Goal: Task Accomplishment & Management: Use online tool/utility

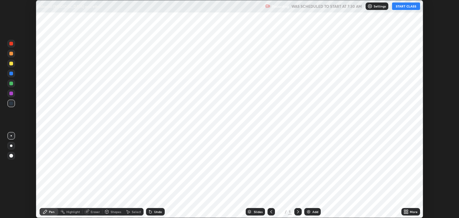
scroll to position [218, 459]
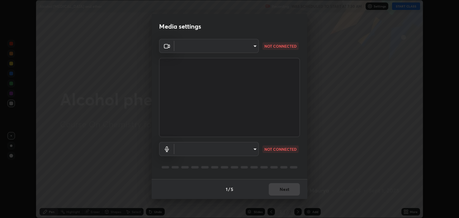
type input "2c59b190f107927fcb55c6cdfe149e37458de3dbae8a46ba74a2f9008a67dca9"
type input "communications"
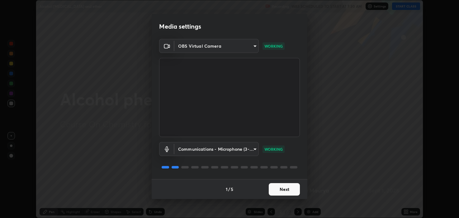
click at [282, 188] on button "Next" at bounding box center [284, 189] width 31 height 12
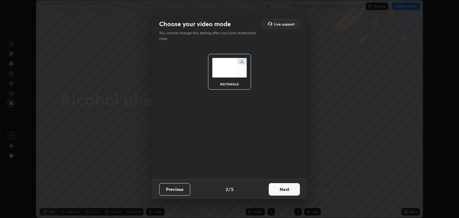
click at [285, 189] on button "Next" at bounding box center [284, 189] width 31 height 12
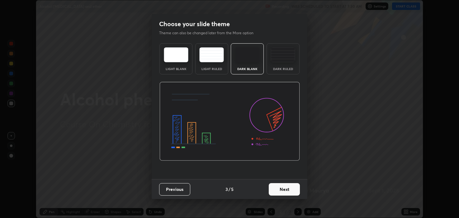
click at [284, 191] on button "Next" at bounding box center [284, 189] width 31 height 12
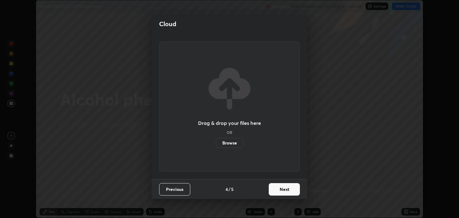
click at [282, 191] on button "Next" at bounding box center [284, 189] width 31 height 12
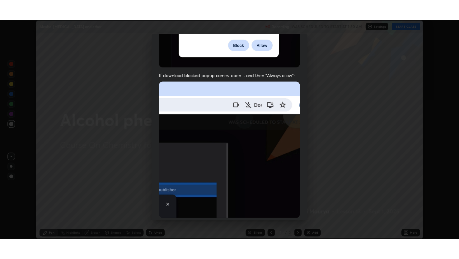
scroll to position [126, 0]
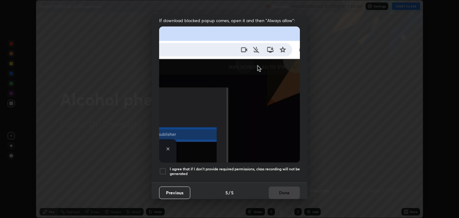
click at [164, 168] on div at bounding box center [162, 171] width 7 height 7
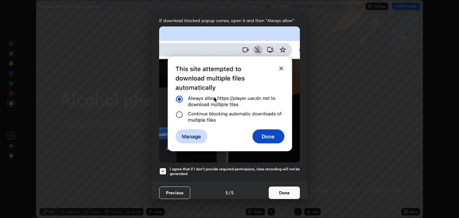
click at [280, 187] on button "Done" at bounding box center [284, 193] width 31 height 12
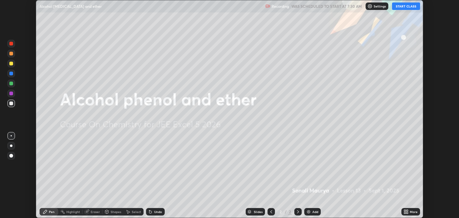
click at [403, 8] on button "START CLASS" at bounding box center [406, 5] width 28 height 7
click at [407, 213] on icon at bounding box center [407, 213] width 2 height 2
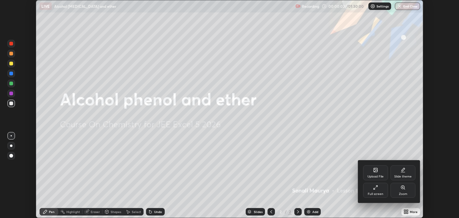
click at [380, 190] on div "Full screen" at bounding box center [375, 190] width 25 height 15
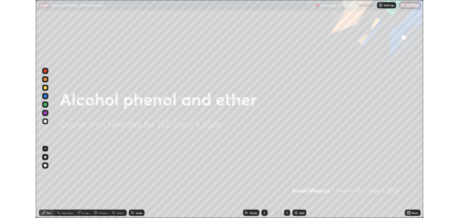
scroll to position [259, 459]
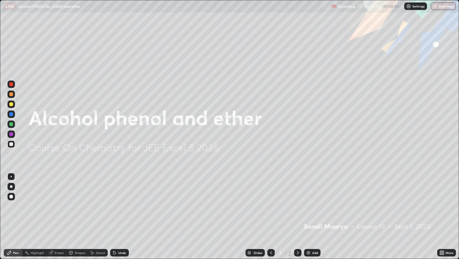
click at [311, 218] on div "Add" at bounding box center [312, 252] width 17 height 7
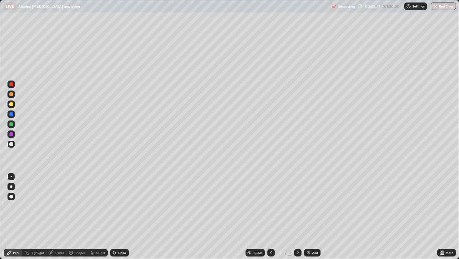
click at [56, 218] on div "Eraser" at bounding box center [57, 252] width 20 height 7
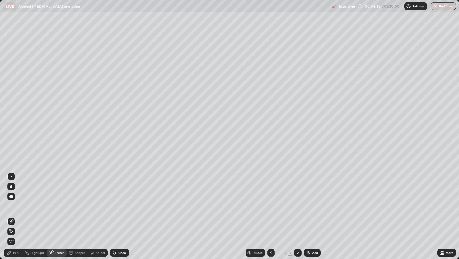
click at [15, 218] on div "Pen" at bounding box center [13, 252] width 19 height 7
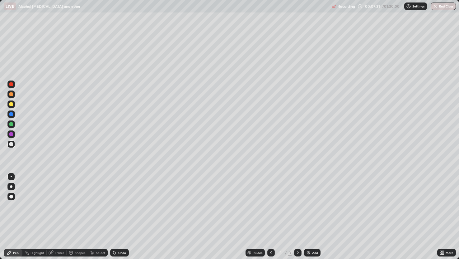
click at [13, 125] on div at bounding box center [10, 123] width 7 height 7
click at [64, 218] on div "Eraser" at bounding box center [57, 252] width 20 height 7
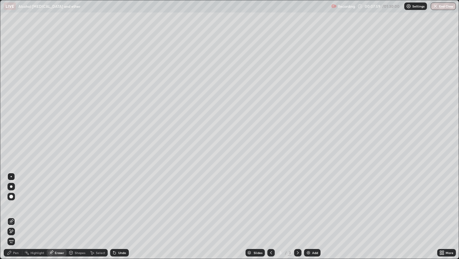
click at [21, 218] on div "Pen" at bounding box center [13, 252] width 19 height 12
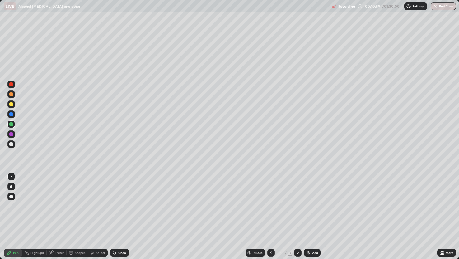
click at [124, 218] on div "Undo" at bounding box center [122, 252] width 8 height 3
click at [312, 218] on div "Add" at bounding box center [312, 252] width 17 height 7
click at [13, 85] on div at bounding box center [11, 84] width 4 height 4
click at [82, 218] on div "Shapes" at bounding box center [80, 252] width 11 height 3
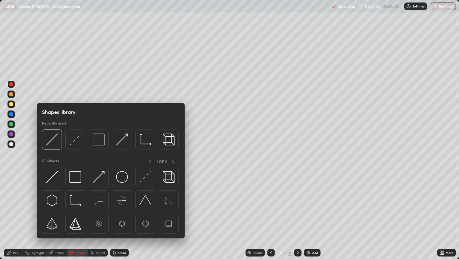
click at [59, 218] on div "Eraser" at bounding box center [59, 252] width 9 height 3
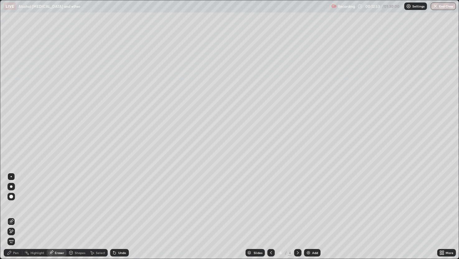
click at [19, 218] on div "Pen" at bounding box center [13, 252] width 19 height 7
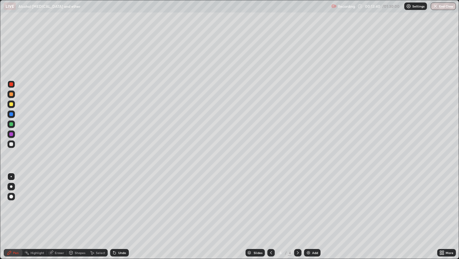
click at [57, 218] on div "Eraser" at bounding box center [57, 252] width 20 height 7
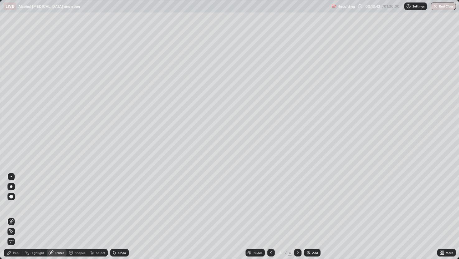
click at [22, 218] on div at bounding box center [22, 252] width 0 height 5
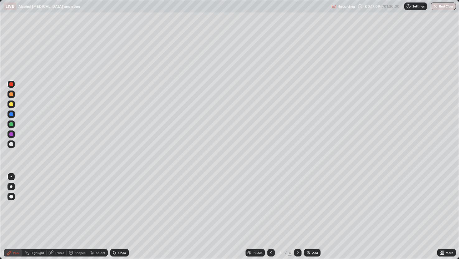
click at [313, 218] on div "Add" at bounding box center [312, 252] width 17 height 7
click at [115, 218] on icon at bounding box center [114, 252] width 5 height 5
click at [11, 94] on div at bounding box center [11, 94] width 4 height 4
click at [11, 114] on div at bounding box center [11, 114] width 4 height 4
click at [314, 218] on div "Add" at bounding box center [315, 252] width 6 height 3
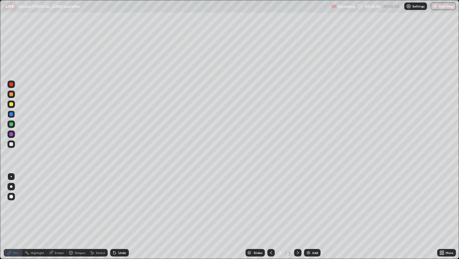
click at [11, 94] on div at bounding box center [11, 94] width 4 height 4
click at [58, 218] on div "Eraser" at bounding box center [59, 252] width 9 height 3
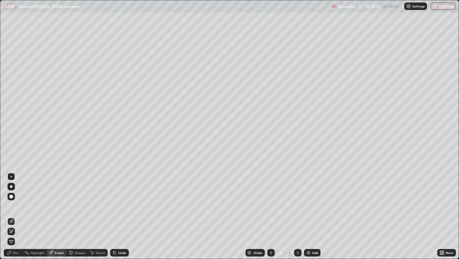
click at [15, 218] on div "Pen" at bounding box center [16, 252] width 6 height 3
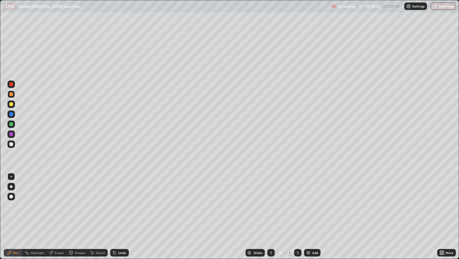
click at [60, 218] on div "Eraser" at bounding box center [59, 252] width 9 height 3
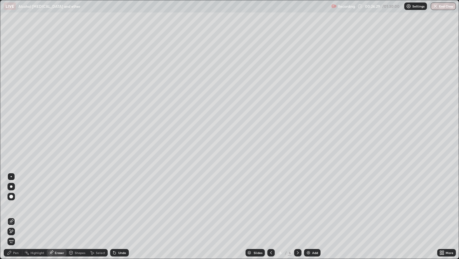
click at [17, 218] on div "Pen" at bounding box center [16, 252] width 6 height 3
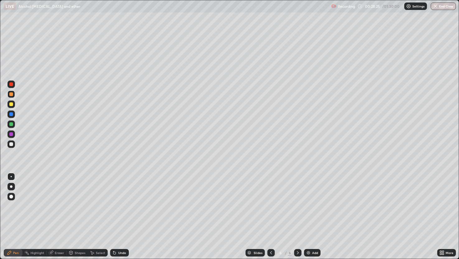
click at [10, 115] on div at bounding box center [11, 114] width 4 height 4
click at [59, 218] on div "Eraser" at bounding box center [59, 252] width 9 height 3
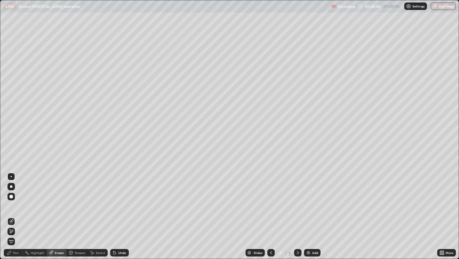
click at [17, 218] on div "Pen" at bounding box center [13, 252] width 19 height 7
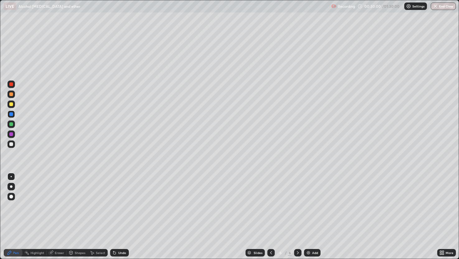
click at [11, 94] on div at bounding box center [11, 94] width 4 height 4
click at [12, 112] on div at bounding box center [11, 114] width 4 height 4
click at [9, 144] on div at bounding box center [10, 143] width 7 height 7
click at [58, 218] on div "Eraser" at bounding box center [59, 252] width 9 height 3
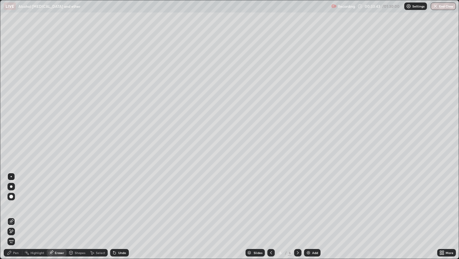
click at [17, 218] on div "Pen" at bounding box center [16, 252] width 6 height 3
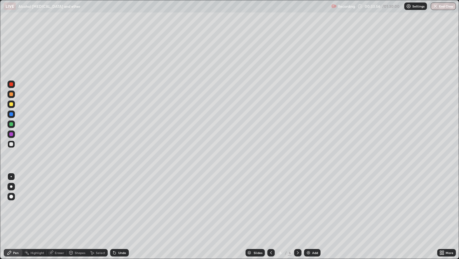
click at [13, 115] on div at bounding box center [10, 113] width 7 height 7
click at [318, 218] on div "Add" at bounding box center [312, 252] width 17 height 7
click at [274, 218] on div at bounding box center [271, 252] width 7 height 7
click at [297, 218] on icon at bounding box center [298, 252] width 5 height 5
click at [11, 93] on div at bounding box center [11, 94] width 4 height 4
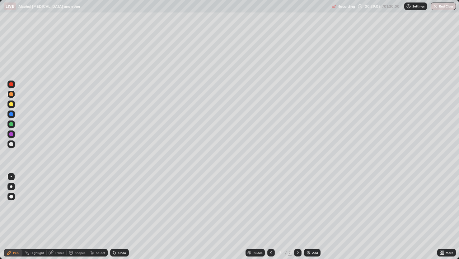
click at [42, 218] on div "Highlight" at bounding box center [38, 252] width 14 height 3
click at [55, 218] on div "Eraser" at bounding box center [59, 252] width 9 height 3
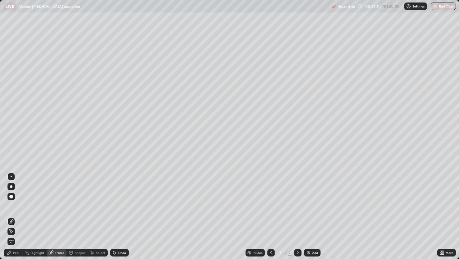
click at [16, 218] on div "Pen" at bounding box center [16, 252] width 6 height 3
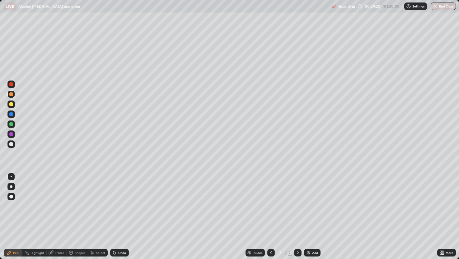
click at [14, 136] on div at bounding box center [10, 133] width 7 height 7
click at [64, 218] on div "Eraser" at bounding box center [59, 252] width 9 height 3
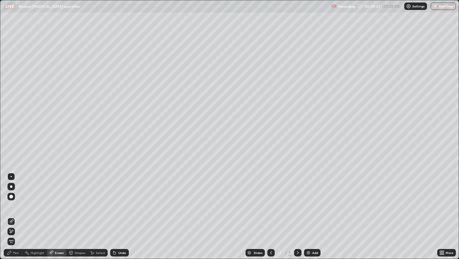
click at [18, 218] on div "Pen" at bounding box center [16, 252] width 6 height 3
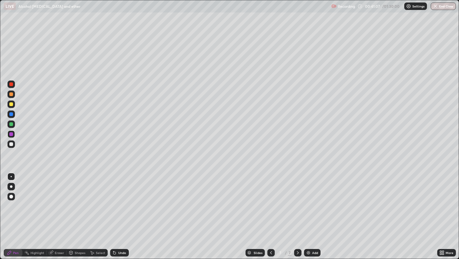
click at [11, 104] on div at bounding box center [11, 104] width 4 height 4
click at [309, 218] on img at bounding box center [308, 252] width 5 height 5
click at [12, 135] on div at bounding box center [11, 134] width 4 height 4
click at [119, 218] on div "Undo" at bounding box center [122, 252] width 8 height 3
click at [118, 218] on div "Undo" at bounding box center [122, 252] width 8 height 3
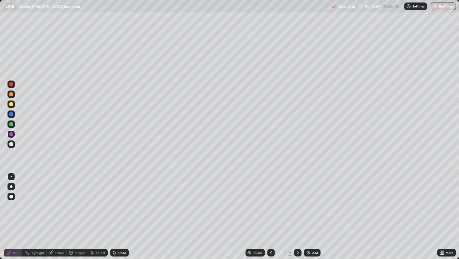
click at [12, 95] on div at bounding box center [11, 94] width 4 height 4
click at [56, 218] on div "Eraser" at bounding box center [59, 252] width 9 height 3
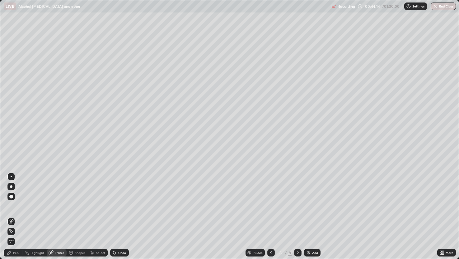
click at [19, 218] on div "Pen" at bounding box center [13, 252] width 19 height 7
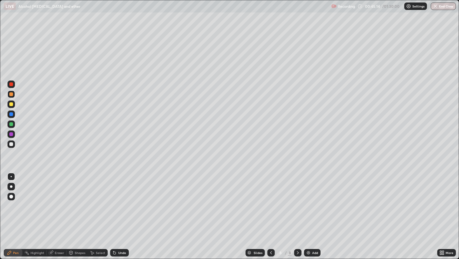
click at [40, 218] on div "Highlight" at bounding box center [38, 252] width 14 height 3
click at [57, 218] on div "Eraser" at bounding box center [59, 252] width 9 height 3
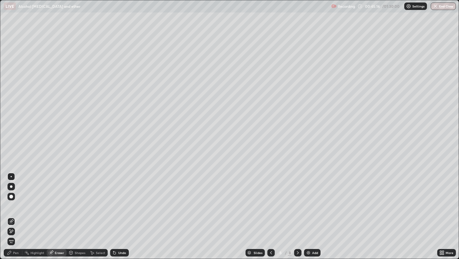
click at [33, 218] on div "Highlight" at bounding box center [38, 252] width 14 height 3
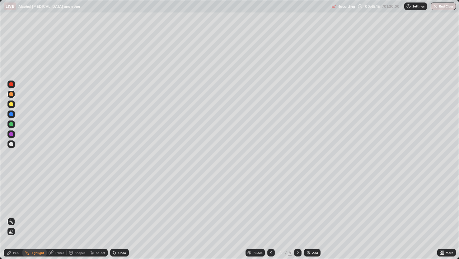
click at [16, 218] on div "Pen" at bounding box center [16, 252] width 6 height 3
click at [12, 114] on div at bounding box center [11, 114] width 4 height 4
click at [319, 218] on div "Add" at bounding box center [312, 252] width 17 height 7
click at [12, 93] on div at bounding box center [11, 94] width 4 height 4
click at [17, 62] on div "Erase all" at bounding box center [11, 129] width 15 height 234
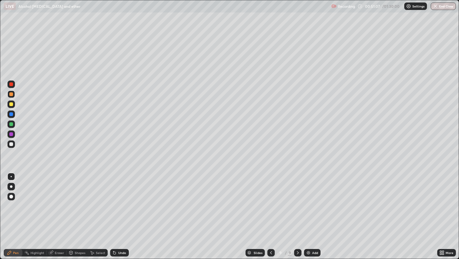
click at [117, 218] on div "Undo" at bounding box center [119, 252] width 19 height 7
click at [71, 218] on icon at bounding box center [71, 253] width 0 height 2
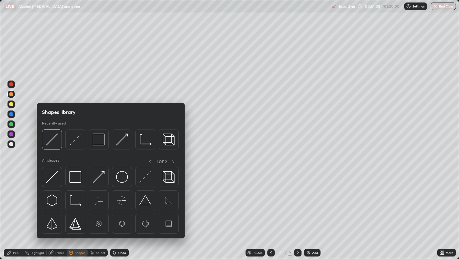
click at [59, 218] on div "Eraser" at bounding box center [59, 252] width 9 height 3
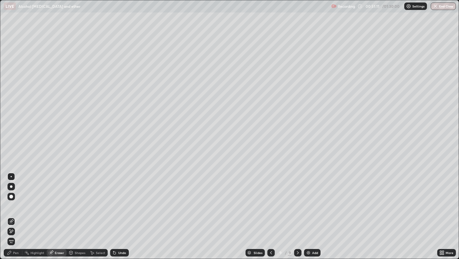
click at [16, 218] on div "Pen" at bounding box center [16, 252] width 6 height 3
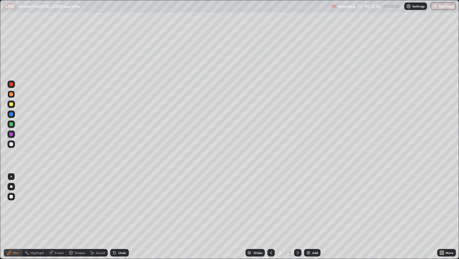
click at [57, 218] on div "Eraser" at bounding box center [59, 252] width 9 height 3
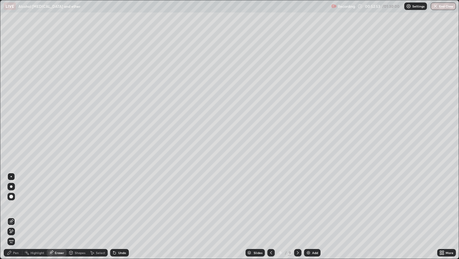
click at [14, 218] on div "Pen" at bounding box center [16, 252] width 6 height 3
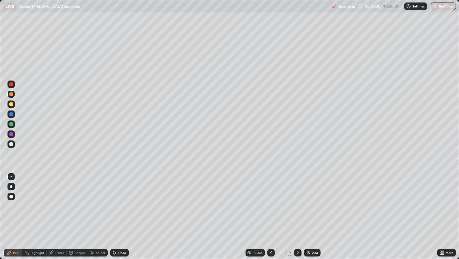
click at [57, 218] on div "Eraser" at bounding box center [57, 252] width 20 height 7
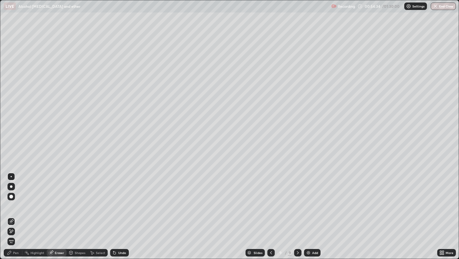
click at [16, 218] on div "Pen" at bounding box center [16, 252] width 6 height 3
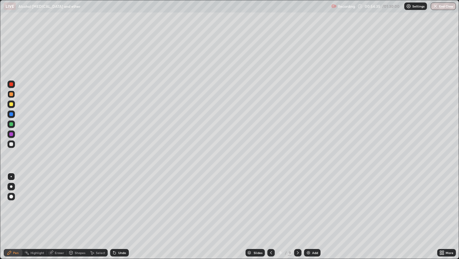
click at [12, 134] on div at bounding box center [11, 134] width 4 height 4
click at [64, 218] on div "Eraser" at bounding box center [57, 252] width 20 height 7
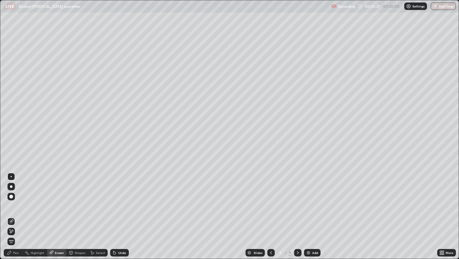
click at [19, 218] on div "Pen" at bounding box center [13, 252] width 19 height 7
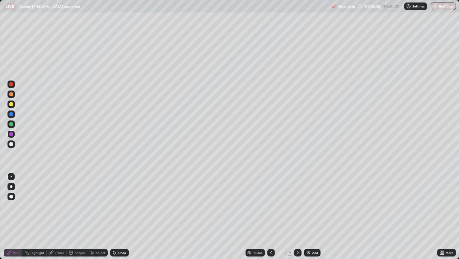
click at [11, 94] on div at bounding box center [11, 94] width 4 height 4
click at [11, 140] on div at bounding box center [10, 143] width 7 height 7
click at [313, 218] on div "Add" at bounding box center [315, 252] width 6 height 3
click at [273, 218] on div at bounding box center [271, 252] width 7 height 7
click at [315, 218] on div "Add" at bounding box center [316, 252] width 6 height 3
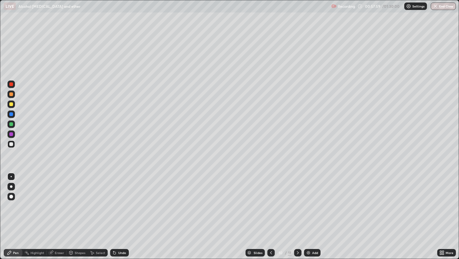
click at [12, 114] on div at bounding box center [11, 114] width 4 height 4
click at [12, 146] on div at bounding box center [10, 143] width 7 height 7
click at [12, 115] on div at bounding box center [10, 113] width 7 height 7
click at [59, 218] on div "Eraser" at bounding box center [59, 252] width 9 height 3
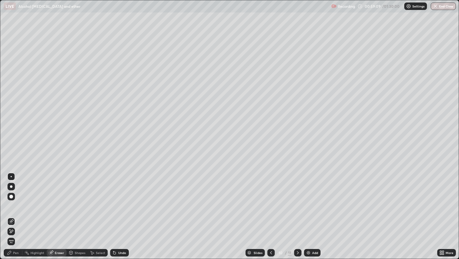
click at [16, 218] on div "Pen" at bounding box center [16, 252] width 6 height 3
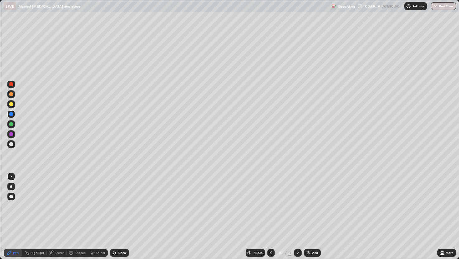
click at [12, 105] on div at bounding box center [11, 104] width 4 height 4
click at [297, 218] on icon at bounding box center [298, 252] width 5 height 5
click at [269, 218] on div at bounding box center [271, 252] width 7 height 7
click at [297, 218] on icon at bounding box center [298, 252] width 5 height 5
click at [13, 123] on div at bounding box center [10, 123] width 7 height 7
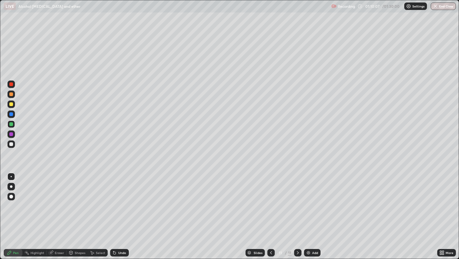
click at [11, 114] on div at bounding box center [11, 114] width 4 height 4
click at [56, 218] on div "Eraser" at bounding box center [59, 252] width 9 height 3
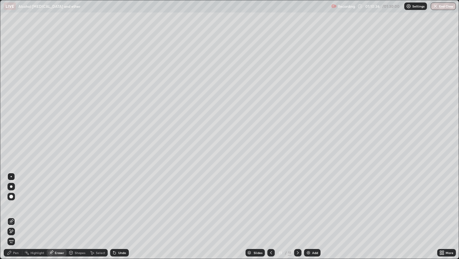
click at [16, 218] on div "Pen" at bounding box center [16, 252] width 6 height 3
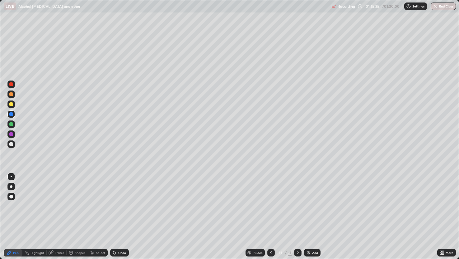
click at [60, 218] on div "Eraser" at bounding box center [59, 252] width 9 height 3
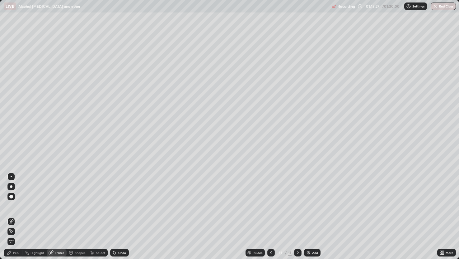
click at [15, 218] on div "Pen" at bounding box center [13, 252] width 19 height 7
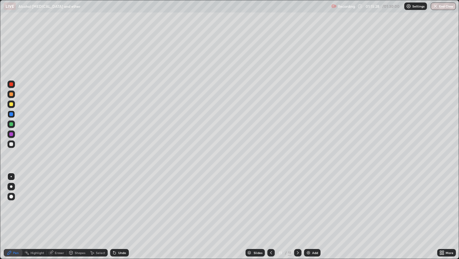
click at [12, 103] on div at bounding box center [11, 104] width 4 height 4
click at [311, 218] on div "Add" at bounding box center [312, 252] width 17 height 7
click at [12, 83] on div at bounding box center [11, 84] width 4 height 4
click at [57, 218] on div "Eraser" at bounding box center [59, 252] width 9 height 3
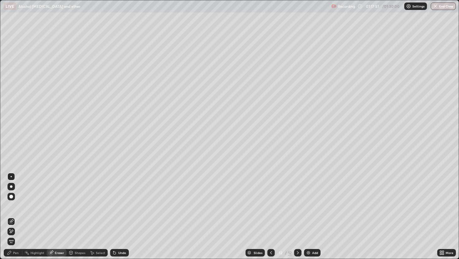
click at [10, 218] on icon at bounding box center [9, 252] width 4 height 4
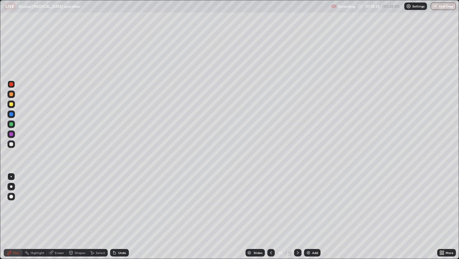
click at [120, 218] on div "Undo" at bounding box center [119, 252] width 19 height 7
click at [10, 125] on div at bounding box center [11, 124] width 4 height 4
click at [117, 218] on div "Undo" at bounding box center [119, 252] width 19 height 7
click at [11, 134] on div at bounding box center [11, 134] width 4 height 4
click at [310, 218] on img at bounding box center [308, 252] width 5 height 5
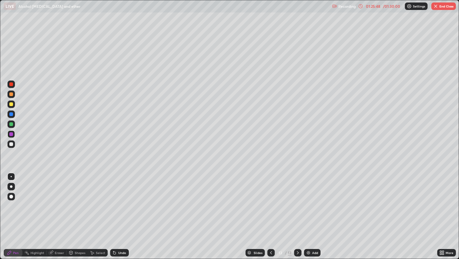
click at [60, 218] on div "Eraser" at bounding box center [59, 252] width 9 height 3
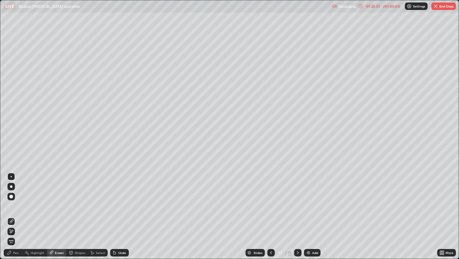
click at [25, 218] on circle at bounding box center [25, 251] width 1 height 1
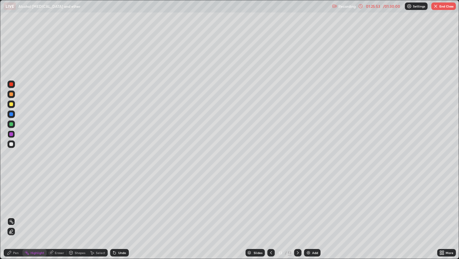
click at [122, 218] on div "Undo" at bounding box center [119, 252] width 19 height 7
click at [17, 218] on div "Pen" at bounding box center [16, 252] width 6 height 3
click at [61, 218] on div "Eraser" at bounding box center [59, 252] width 9 height 3
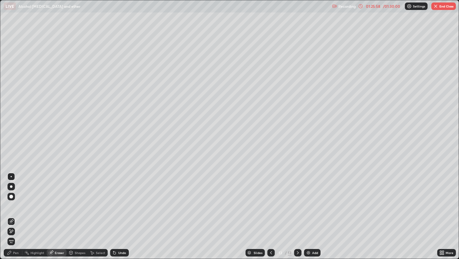
click at [12, 218] on icon at bounding box center [9, 252] width 5 height 5
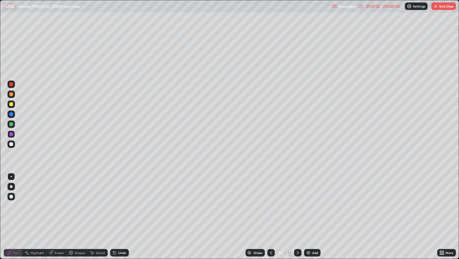
click at [10, 113] on div at bounding box center [11, 114] width 4 height 4
click at [441, 6] on button "End Class" at bounding box center [444, 5] width 25 height 7
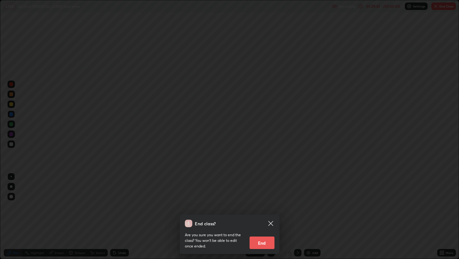
click at [267, 218] on button "End" at bounding box center [262, 242] width 25 height 12
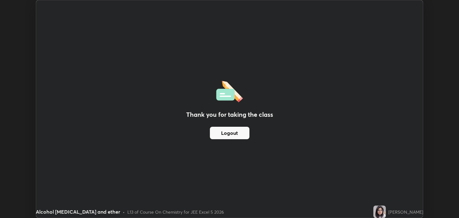
scroll to position [30927, 30686]
